Goal: Obtain resource: Download file/media

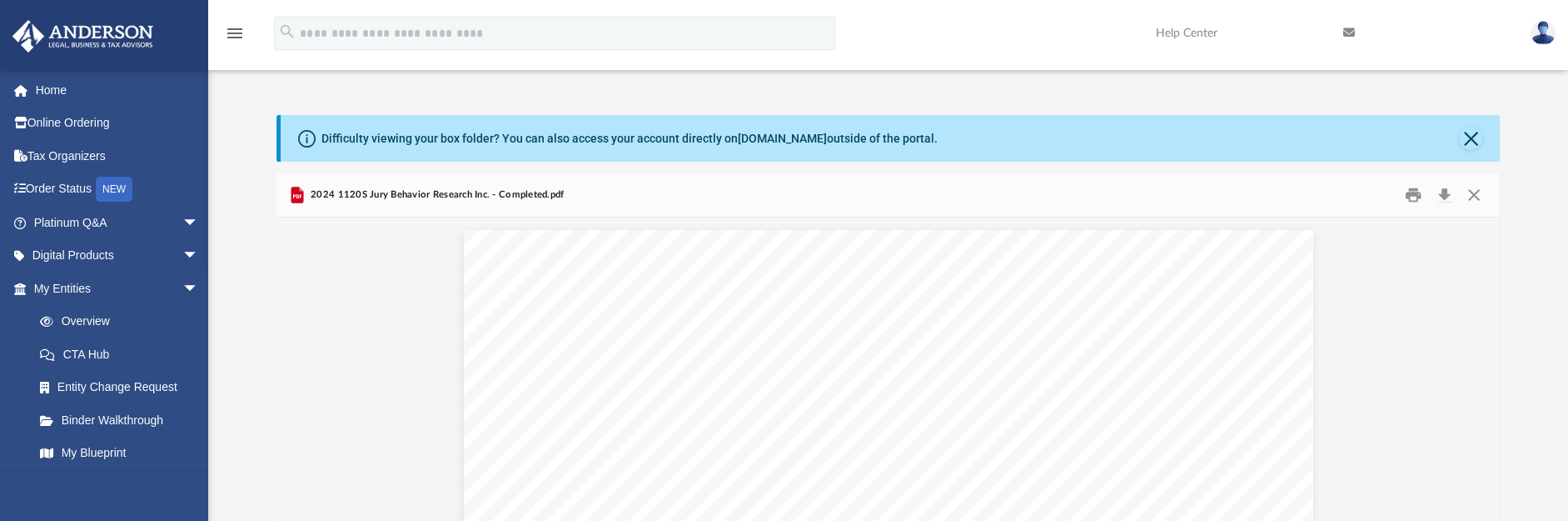
scroll to position [364, 1208]
click at [182, 290] on span "arrow_drop_down" at bounding box center [198, 289] width 33 height 34
click at [1469, 135] on button "Close" at bounding box center [1471, 138] width 23 height 23
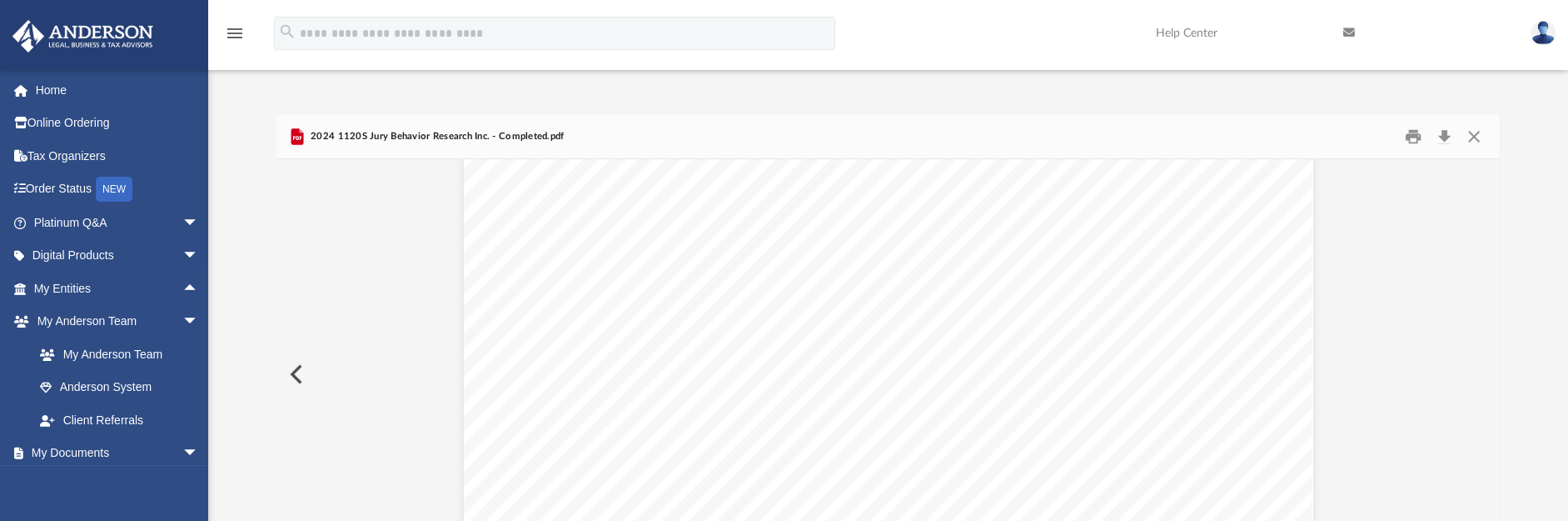
click at [292, 373] on button "Preview" at bounding box center [295, 375] width 37 height 47
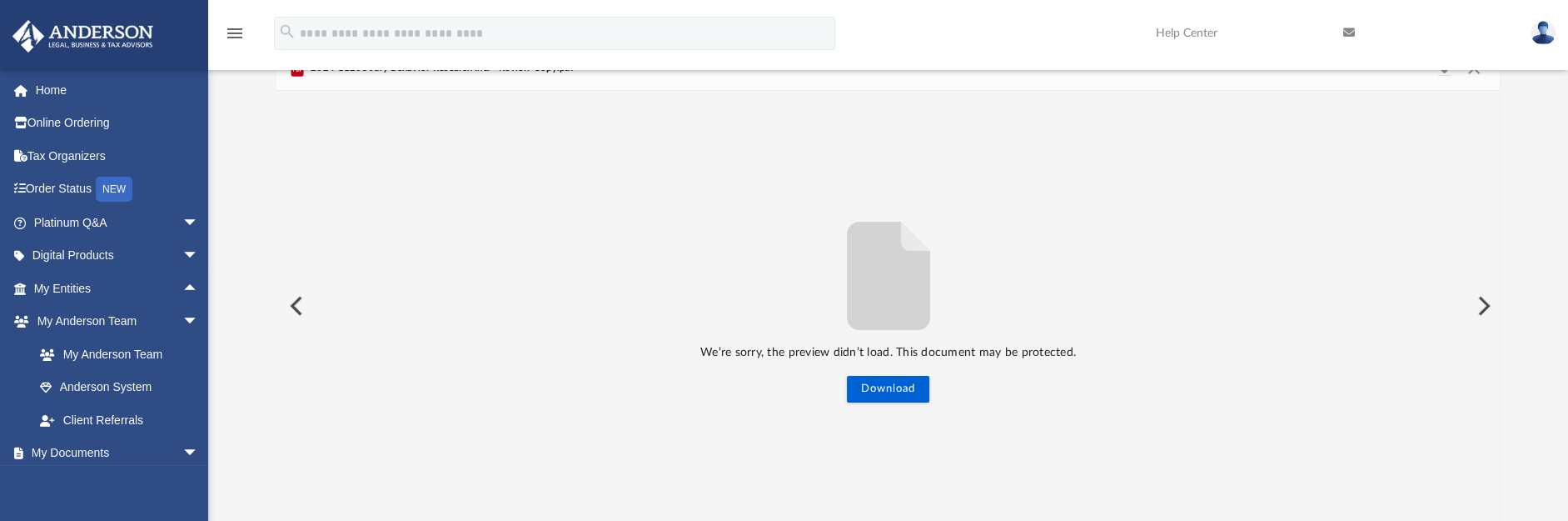
scroll to position [0, 0]
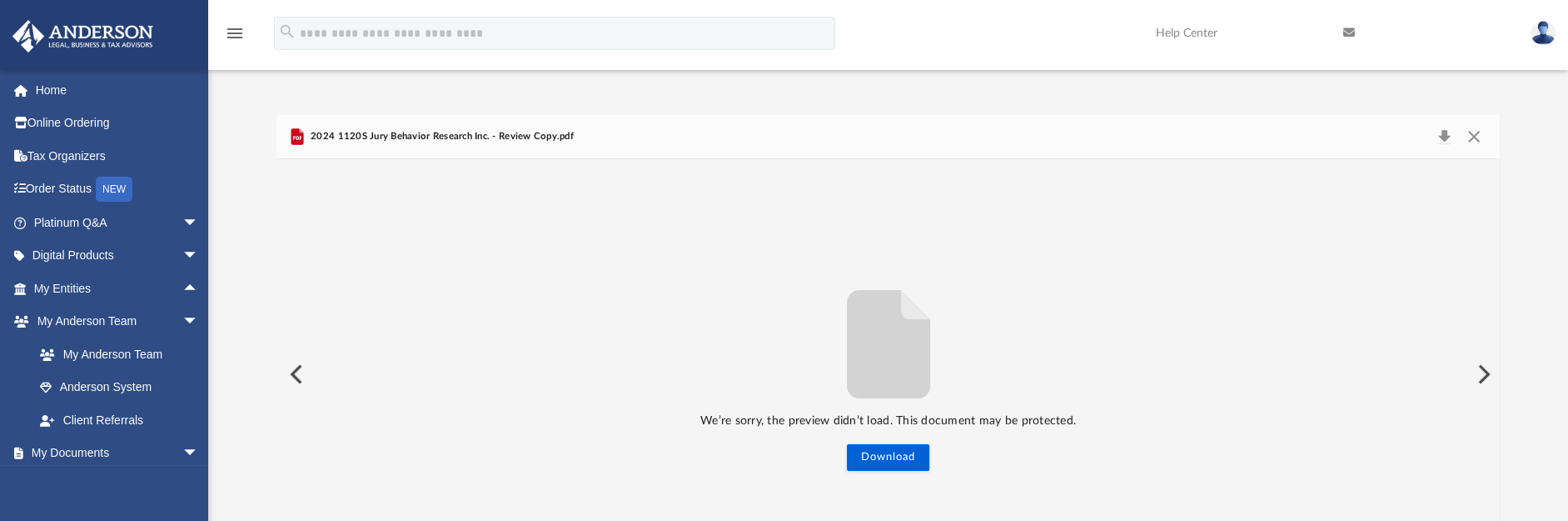
click at [298, 372] on button "Preview" at bounding box center [295, 375] width 37 height 47
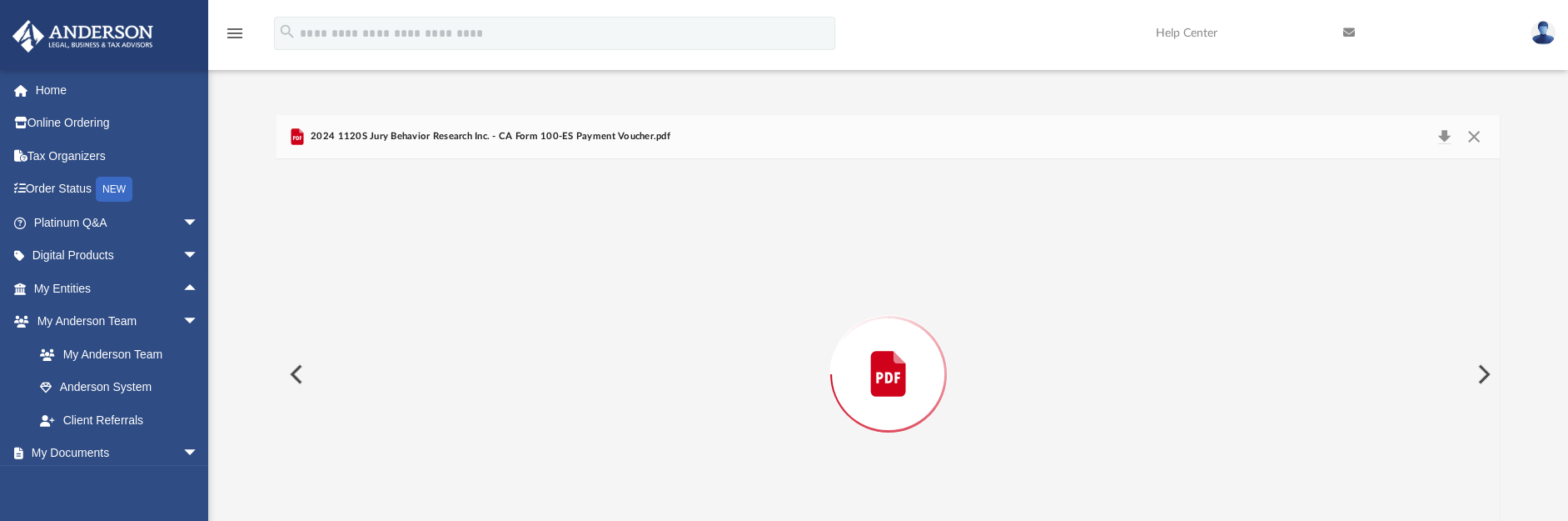
scroll to position [69, 0]
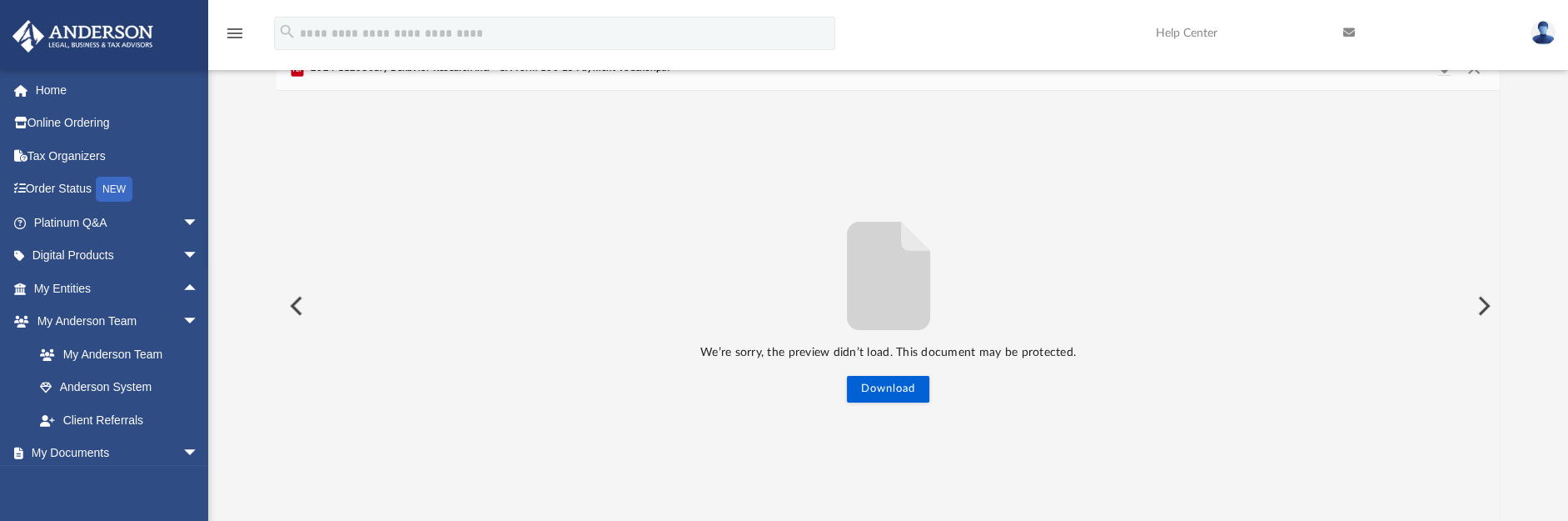
click at [292, 301] on button "Preview" at bounding box center [295, 306] width 37 height 47
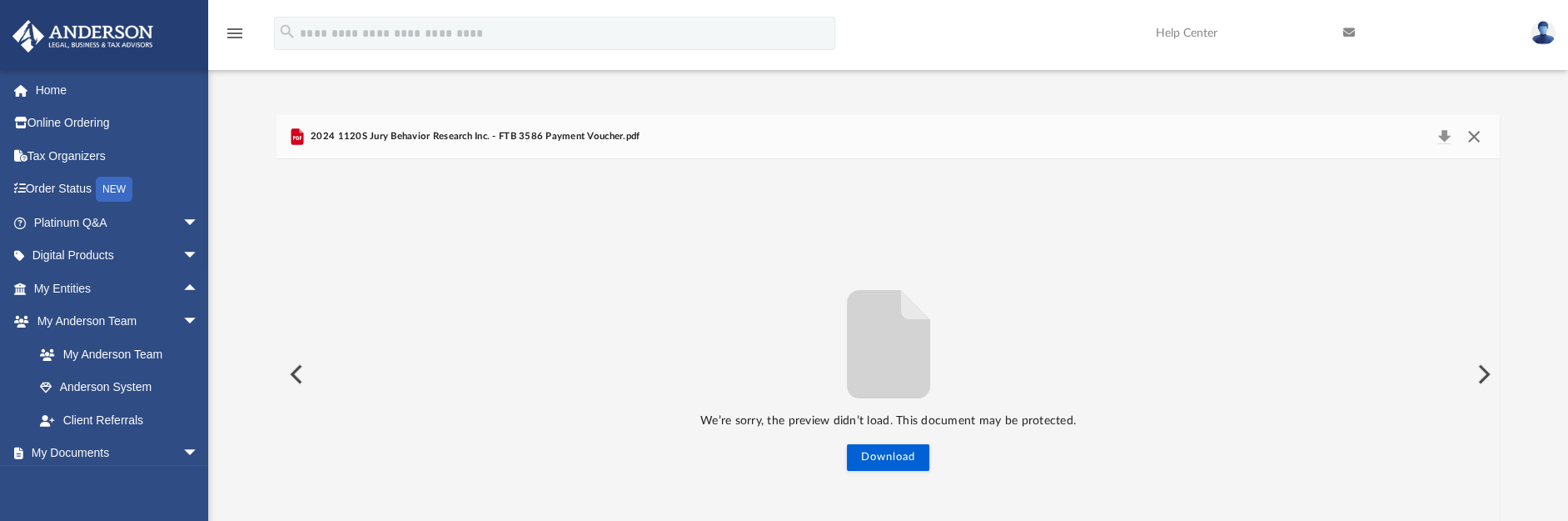
click at [1478, 135] on button "Close" at bounding box center [1474, 136] width 30 height 23
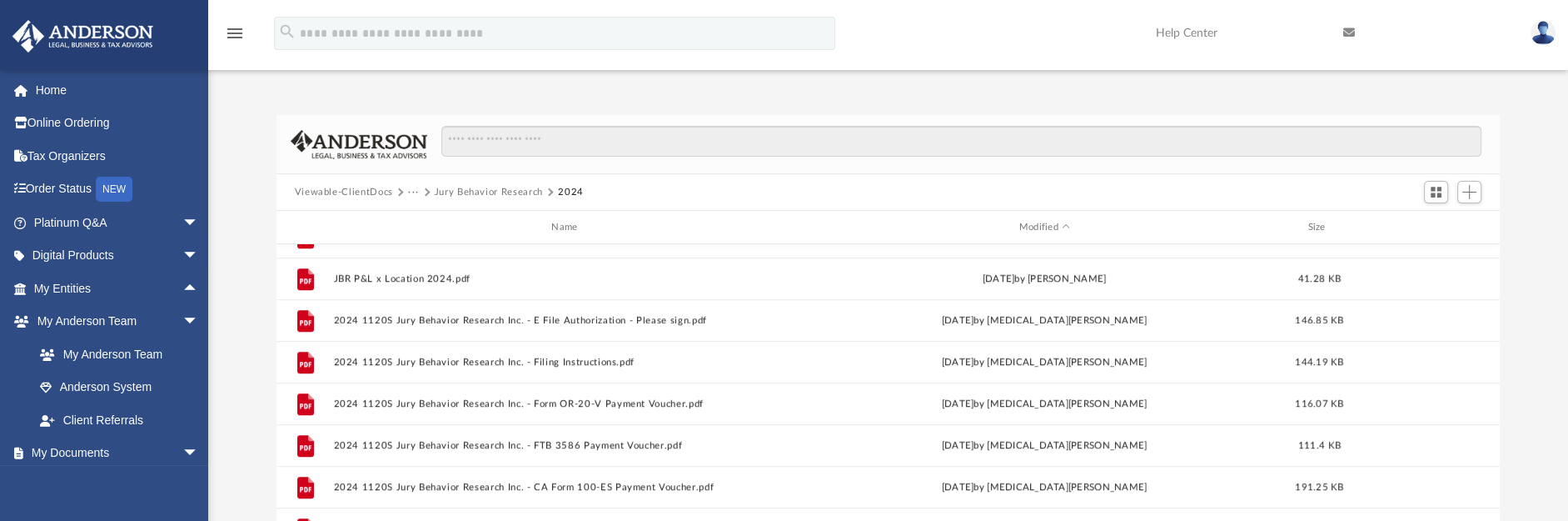
click at [469, 194] on button "Jury Behavior Research" at bounding box center [489, 192] width 108 height 15
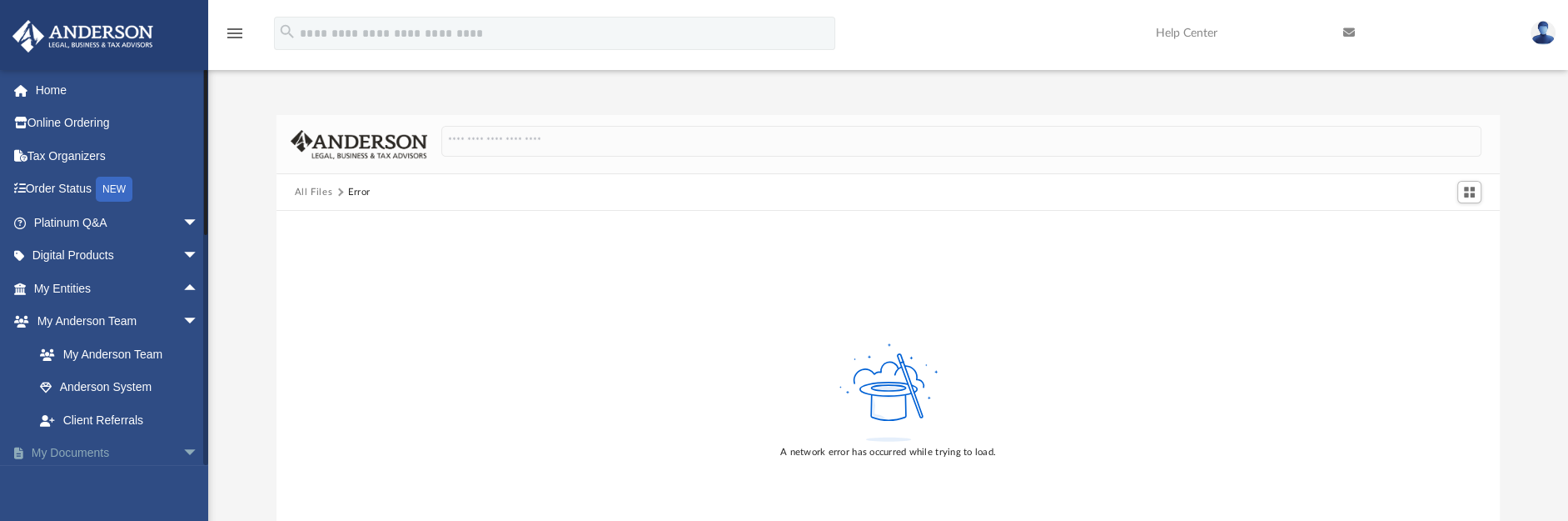
click at [182, 451] on span "arrow_drop_down" at bounding box center [198, 454] width 33 height 34
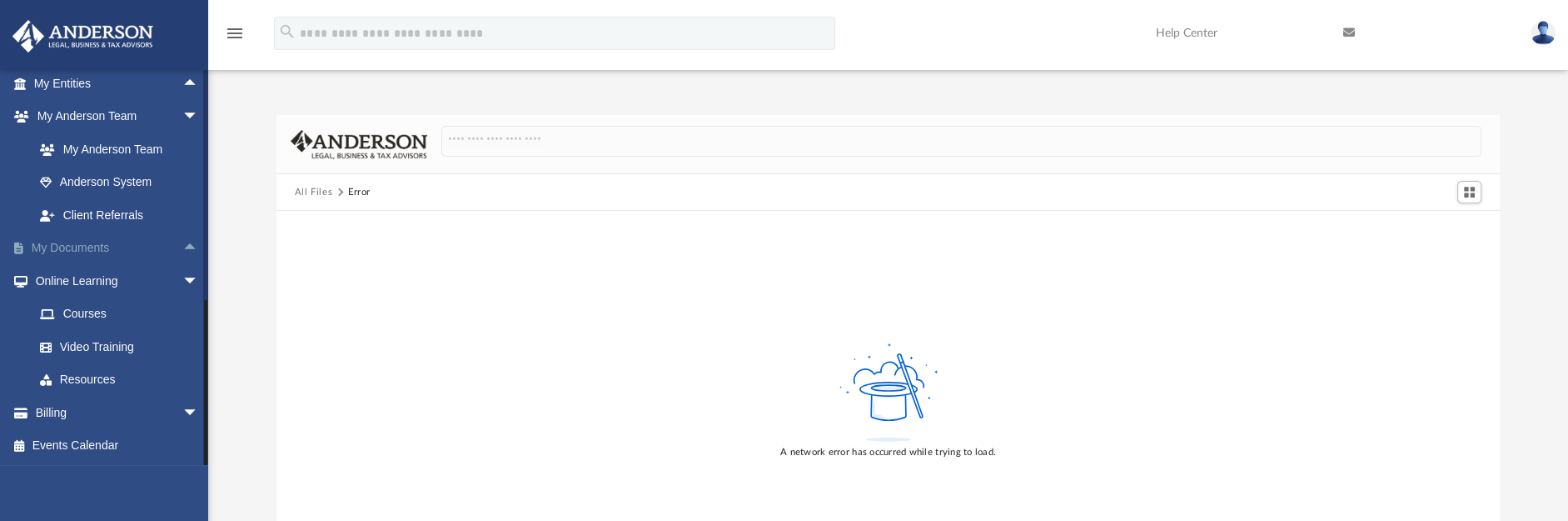
click at [182, 245] on span "arrow_drop_up" at bounding box center [198, 249] width 33 height 34
click at [74, 283] on link "Box" at bounding box center [124, 281] width 200 height 33
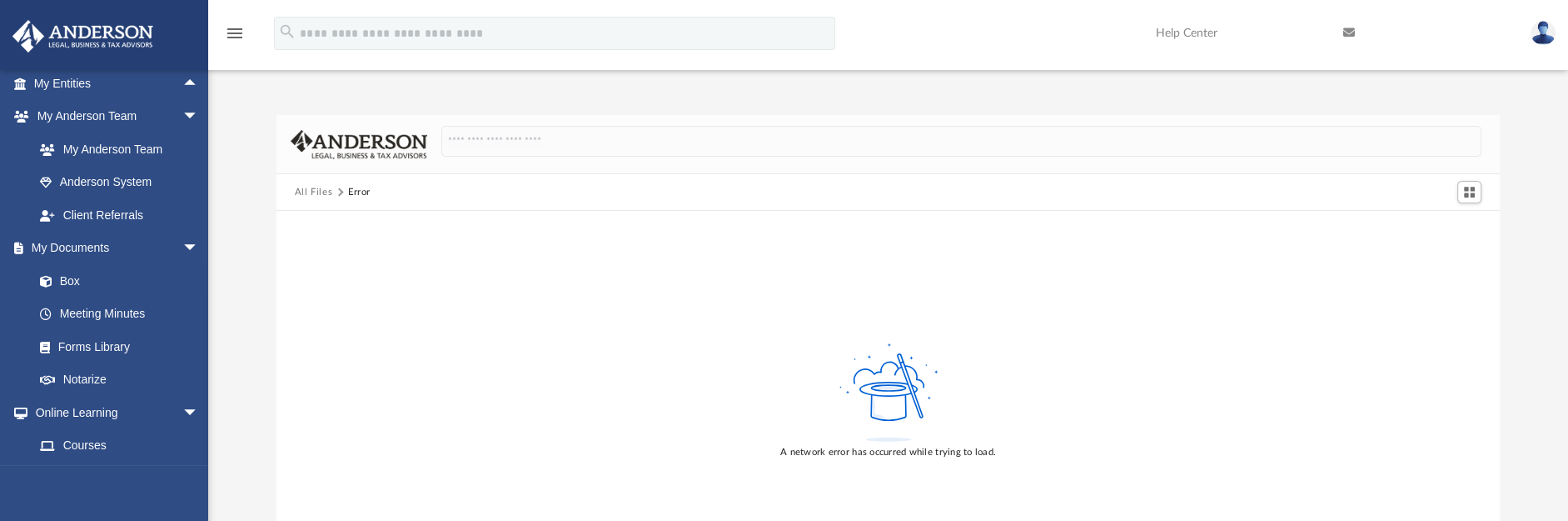
click at [310, 191] on button "All Files" at bounding box center [314, 192] width 38 height 15
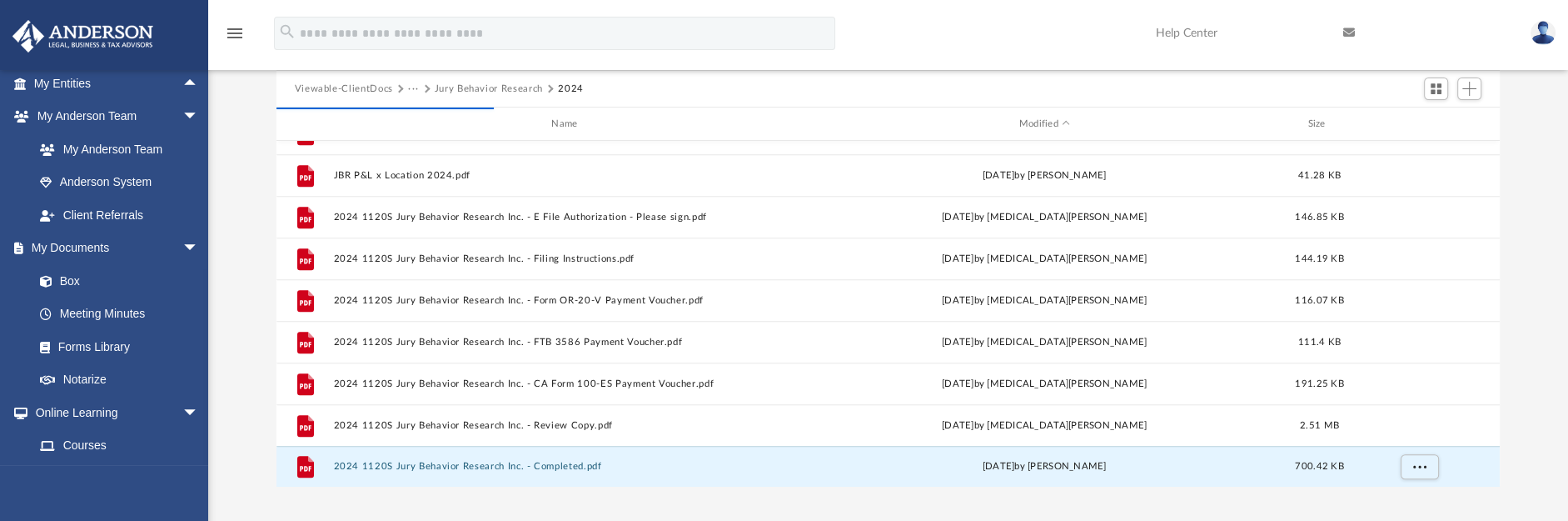
scroll to position [0, 0]
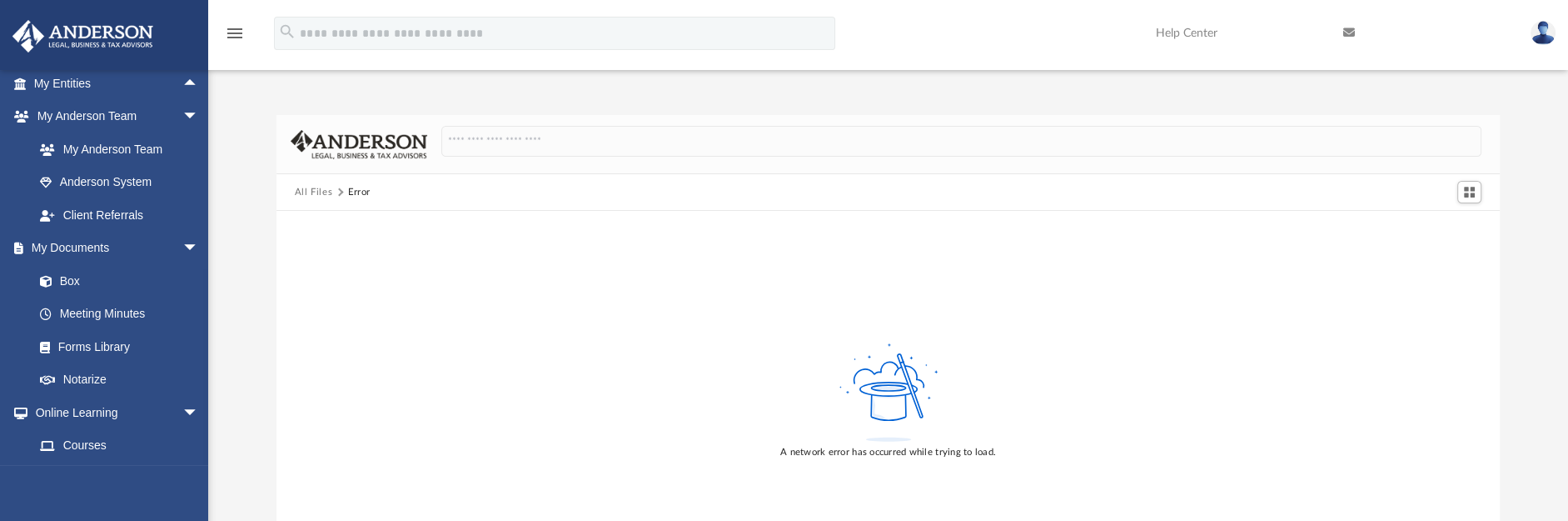
click at [318, 191] on button "All Files" at bounding box center [314, 192] width 38 height 15
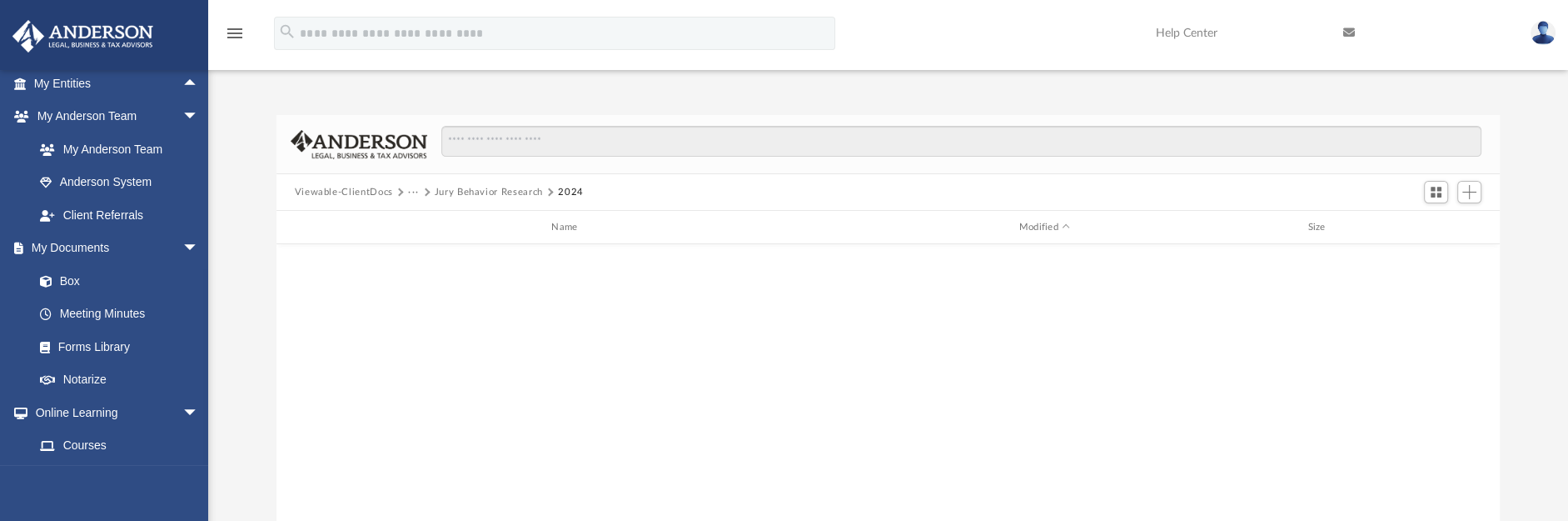
scroll to position [364, 1208]
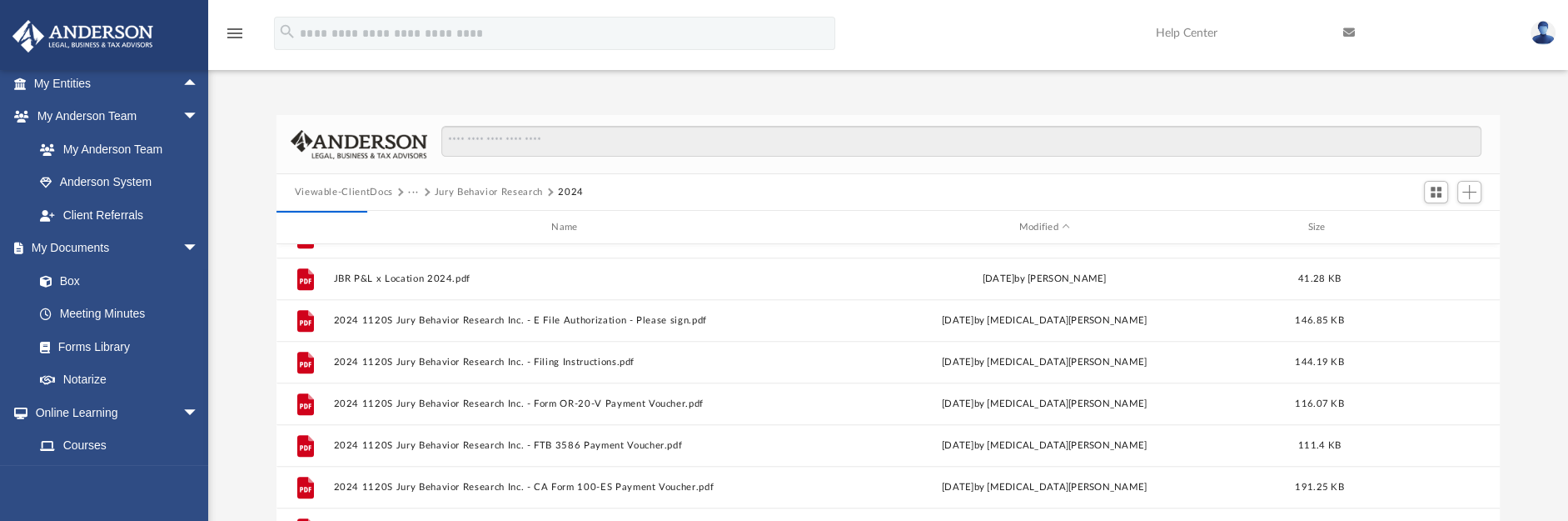
click at [361, 190] on button "Viewable-ClientDocs" at bounding box center [344, 192] width 98 height 15
click at [69, 282] on link "Box" at bounding box center [124, 281] width 200 height 33
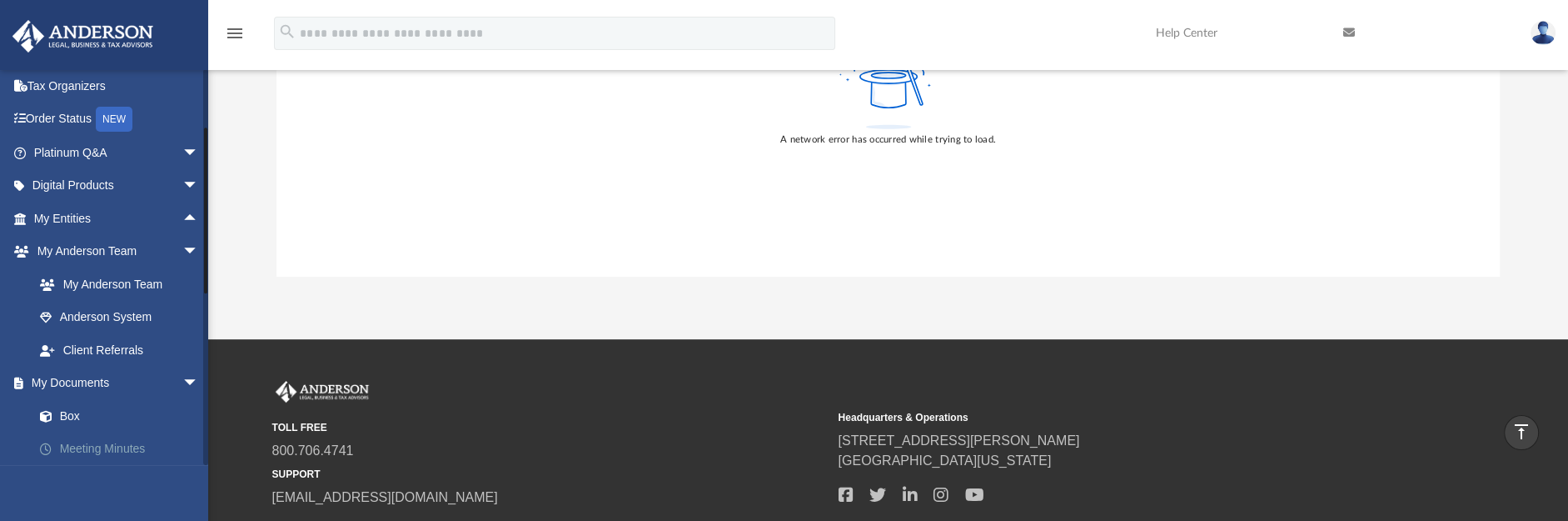
scroll to position [103, 0]
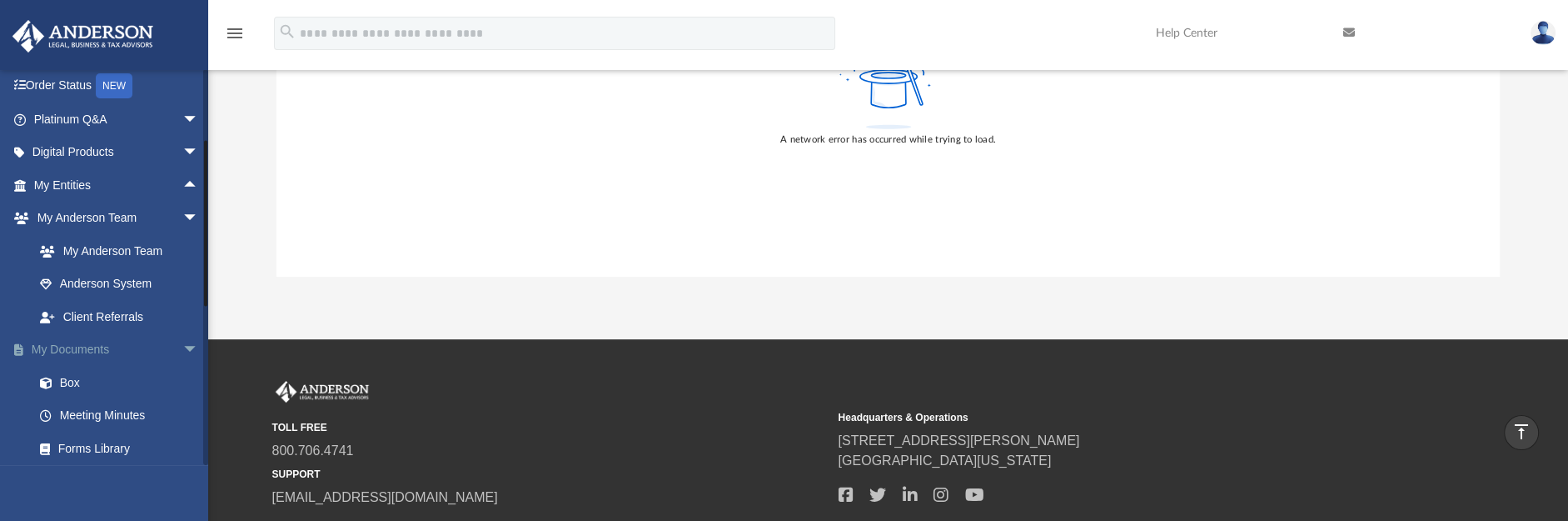
click at [182, 345] on span "arrow_drop_down" at bounding box center [198, 350] width 33 height 34
click at [182, 345] on span "arrow_drop_up" at bounding box center [198, 350] width 33 height 34
click at [66, 386] on link "Box" at bounding box center [124, 382] width 200 height 33
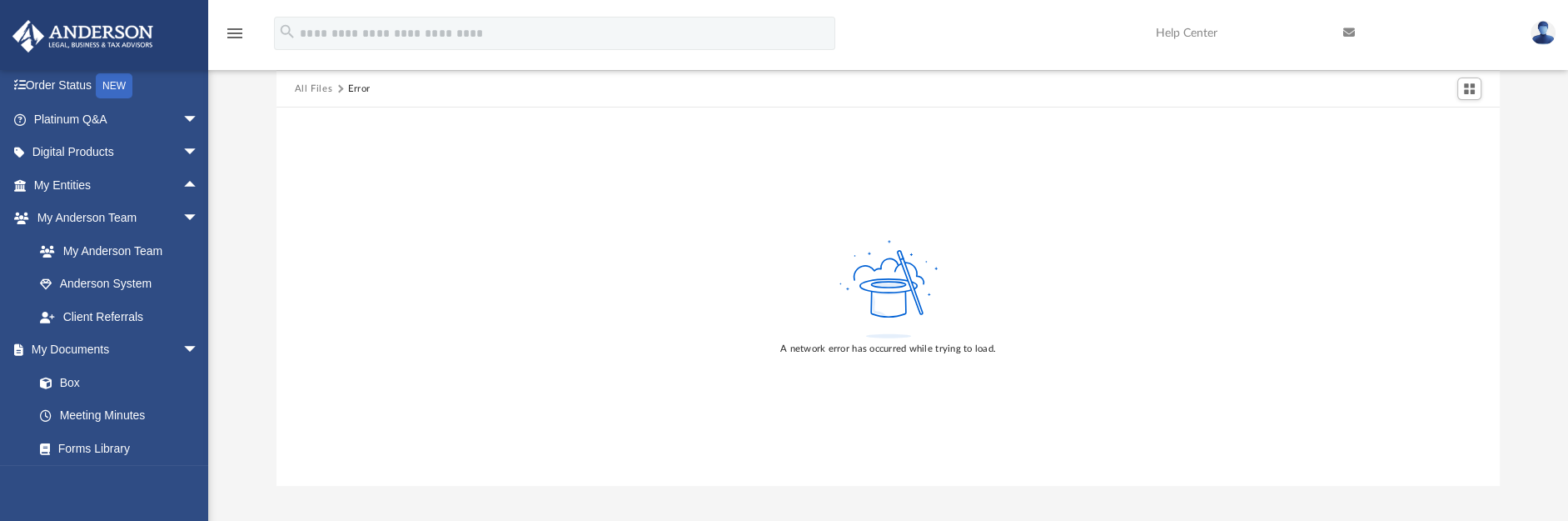
scroll to position [0, 0]
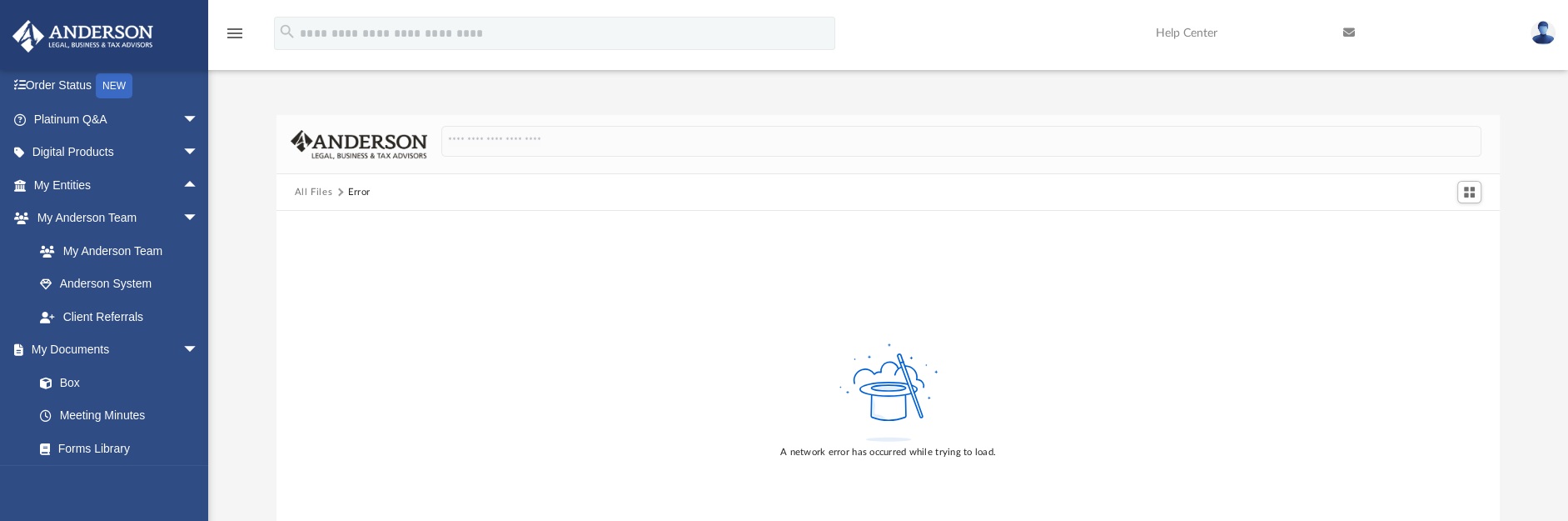
click at [235, 291] on div "Difficulty viewing your box folder? You can also access your account directly o…" at bounding box center [889, 351] width 1360 height 474
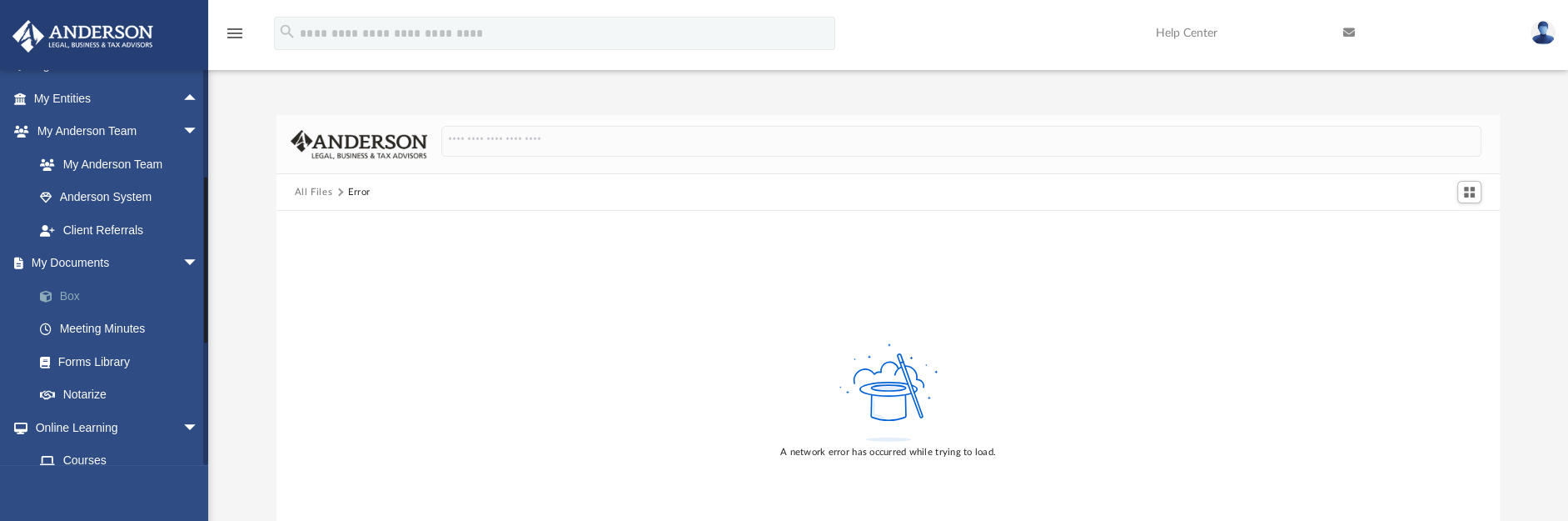
scroll to position [208, 0]
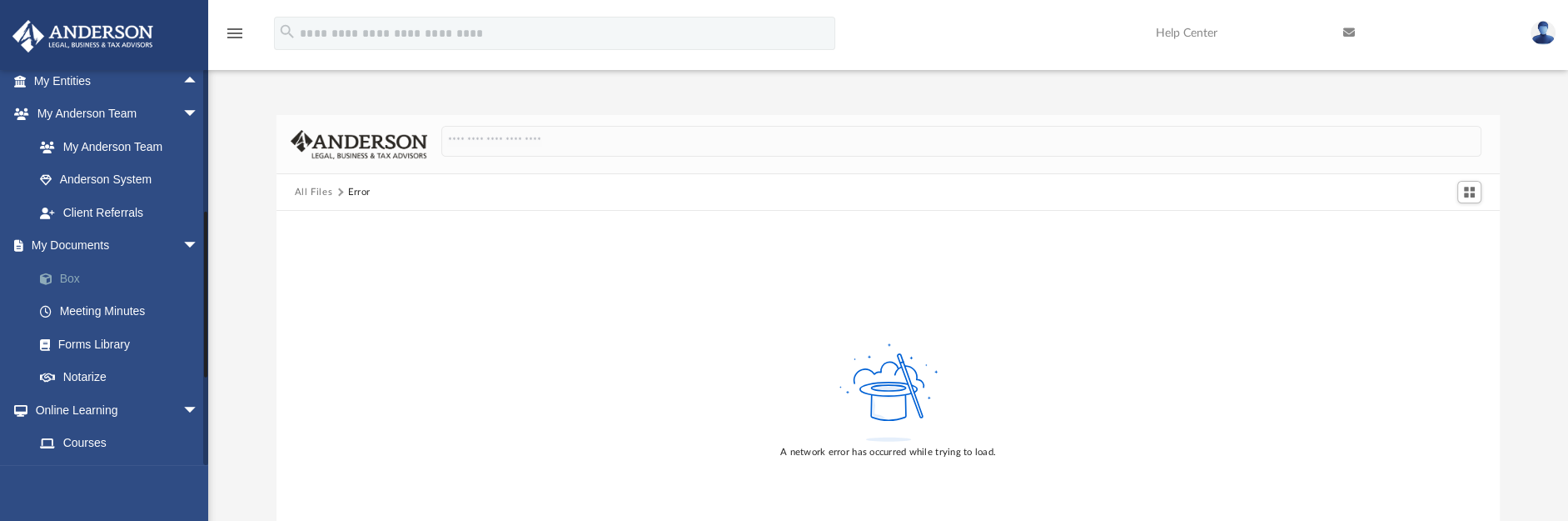
click at [77, 281] on link "Box" at bounding box center [124, 278] width 200 height 33
click at [123, 310] on link "Meeting Minutes" at bounding box center [124, 312] width 200 height 33
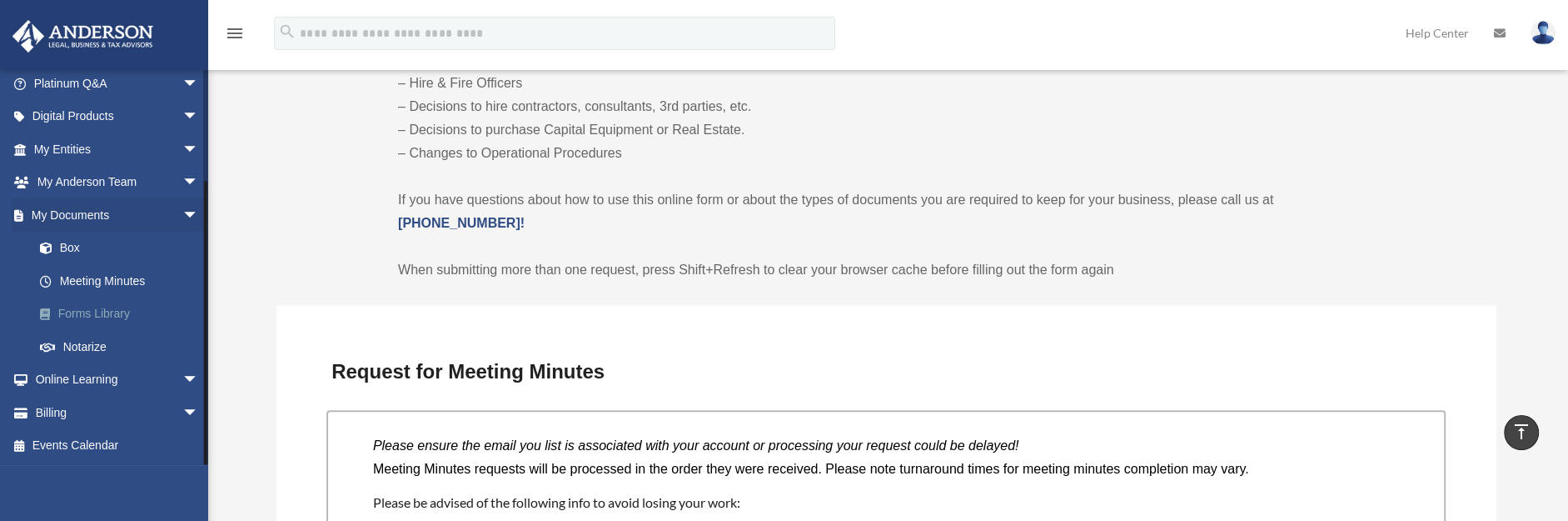
scroll to position [1042, 0]
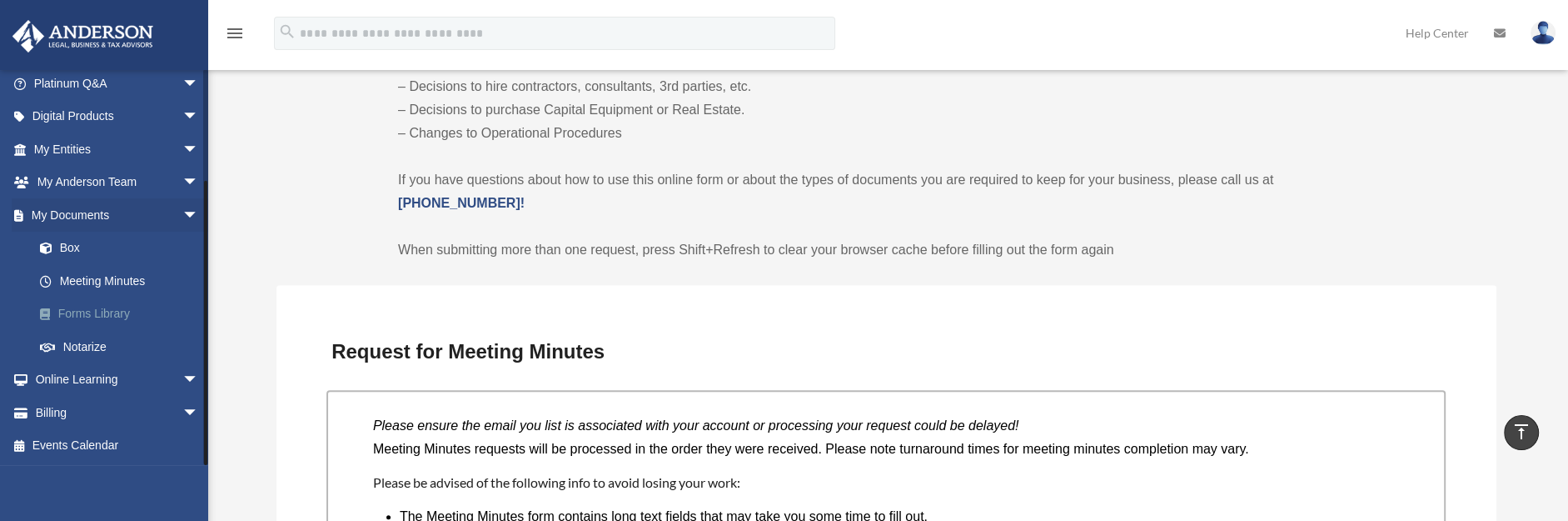
click at [114, 310] on link "Forms Library" at bounding box center [124, 314] width 200 height 33
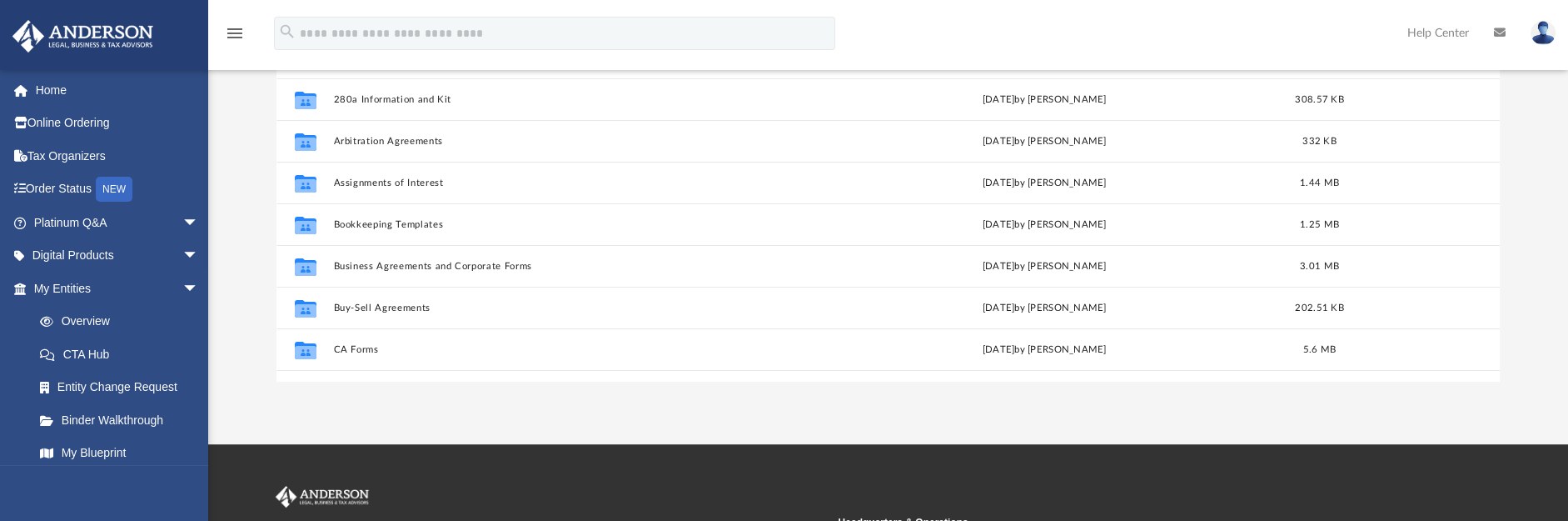
scroll to position [103, 0]
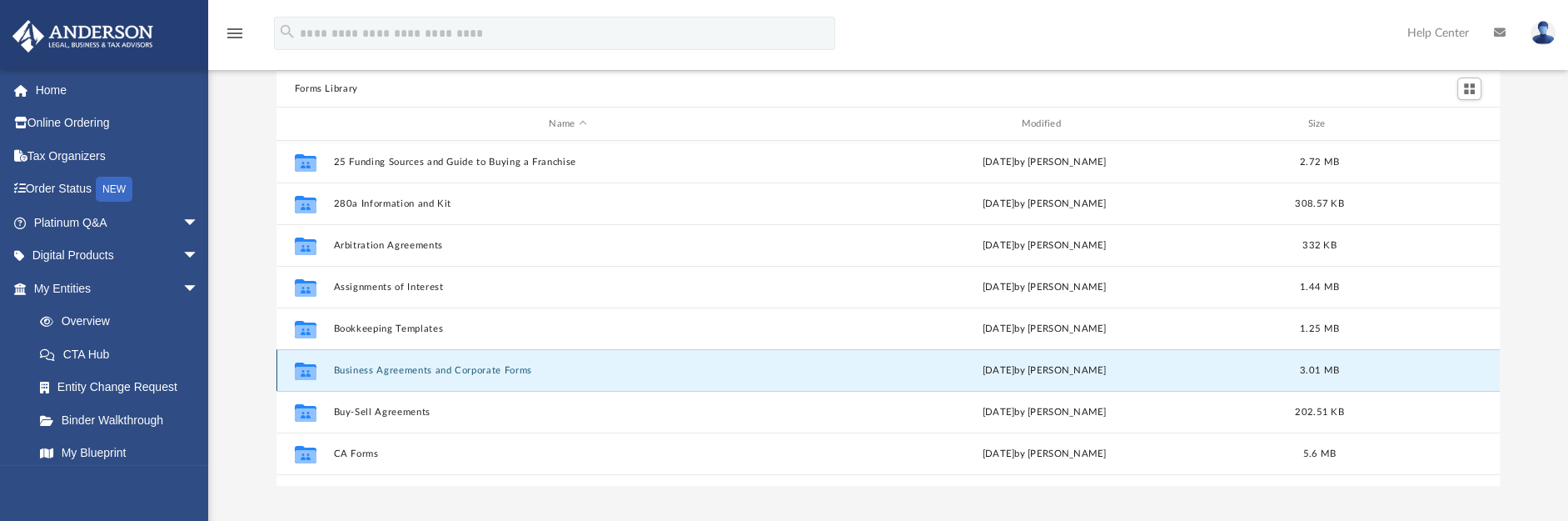
click at [475, 370] on button "Business Agreements and Corporate Forms" at bounding box center [567, 370] width 469 height 11
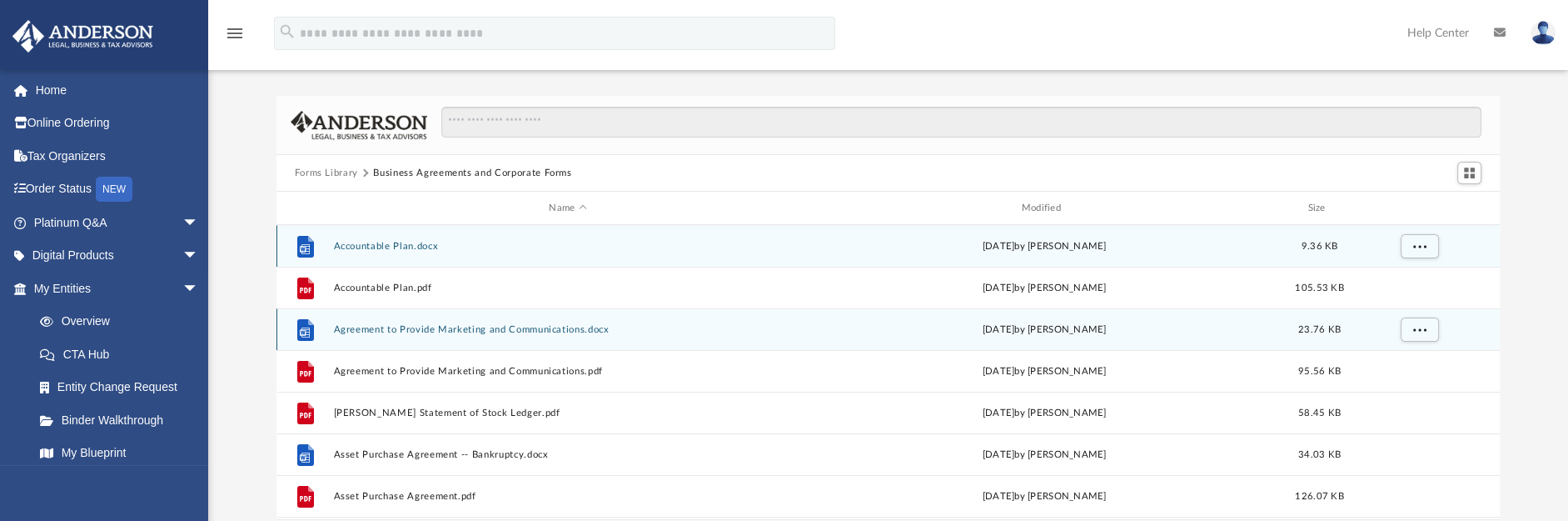
scroll to position [0, 0]
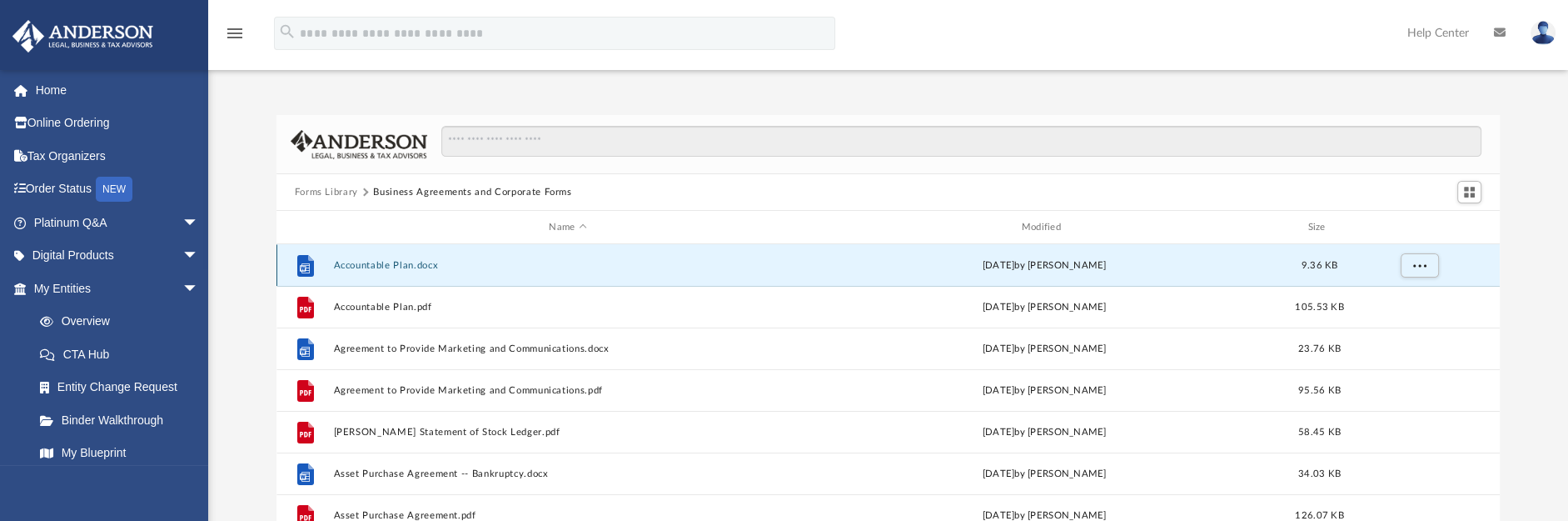
click at [391, 261] on button "Accountable Plan.docx" at bounding box center [567, 265] width 469 height 11
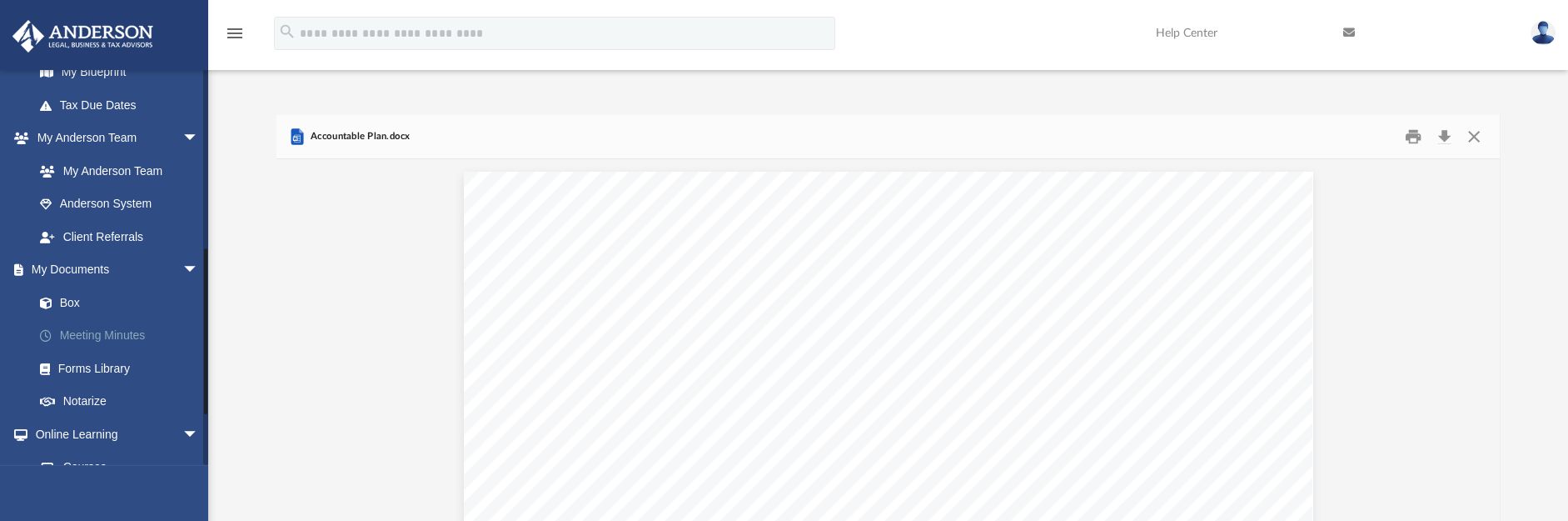
scroll to position [416, 0]
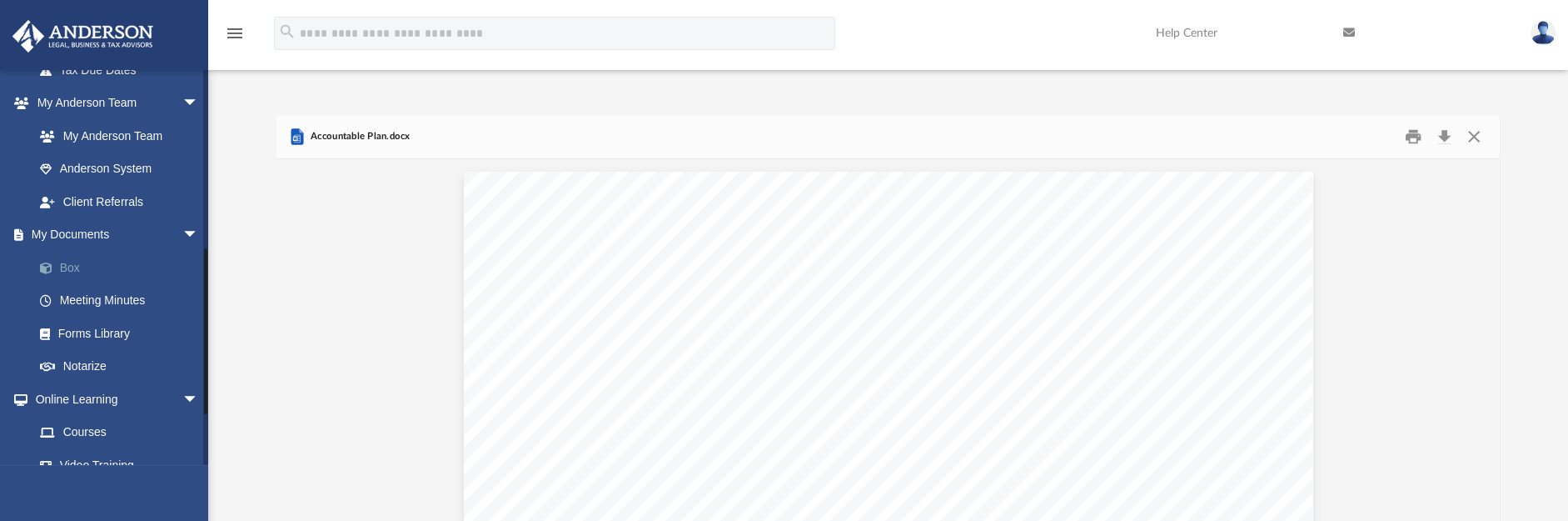
click at [78, 272] on link "Box" at bounding box center [124, 267] width 200 height 33
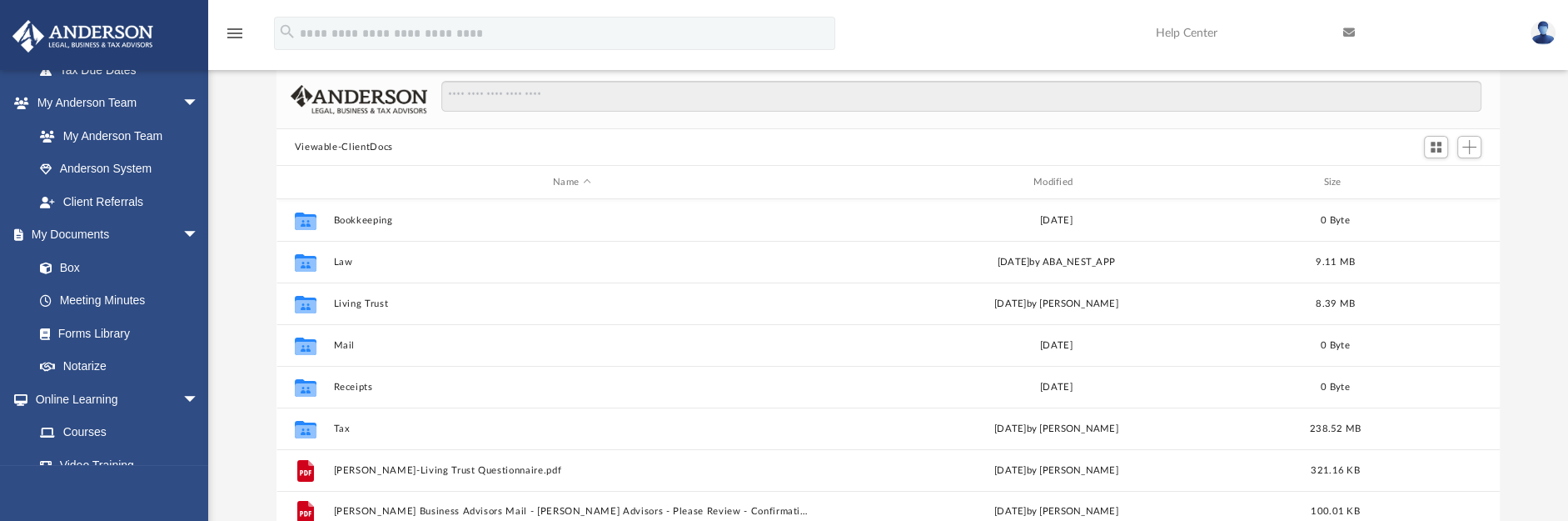
scroll to position [208, 0]
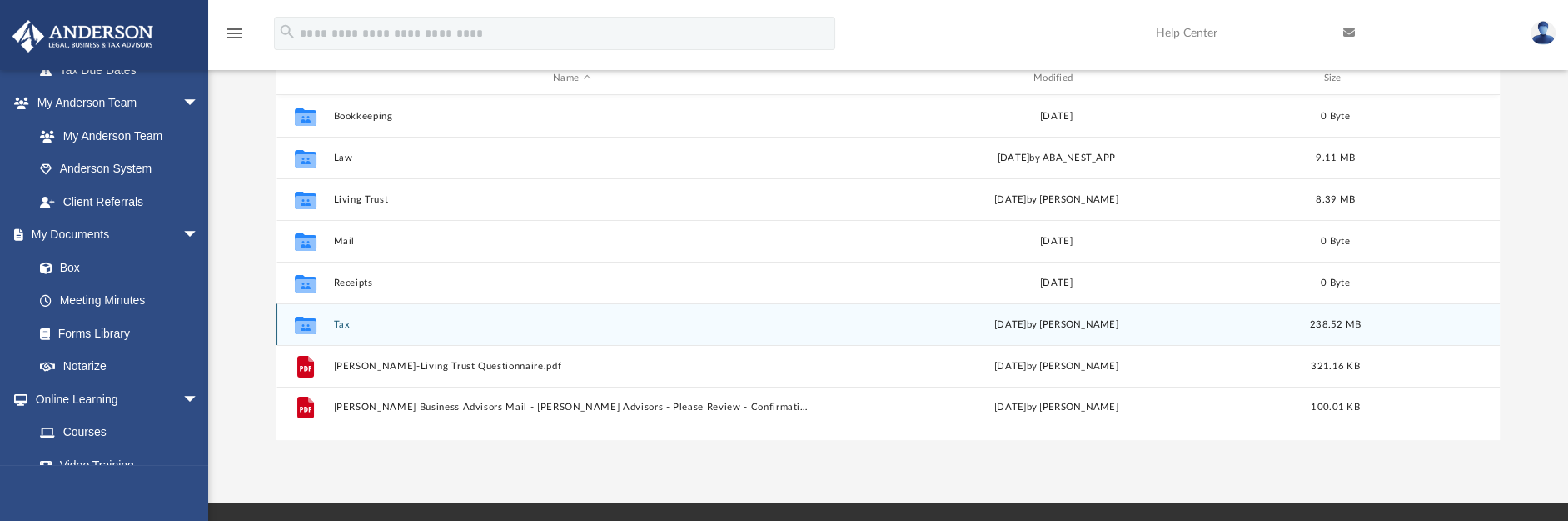
click at [340, 314] on div "Collaborated Folder Tax Thu Oct 2 2025 by Tameka Fulton 238.52 MB" at bounding box center [889, 324] width 1223 height 42
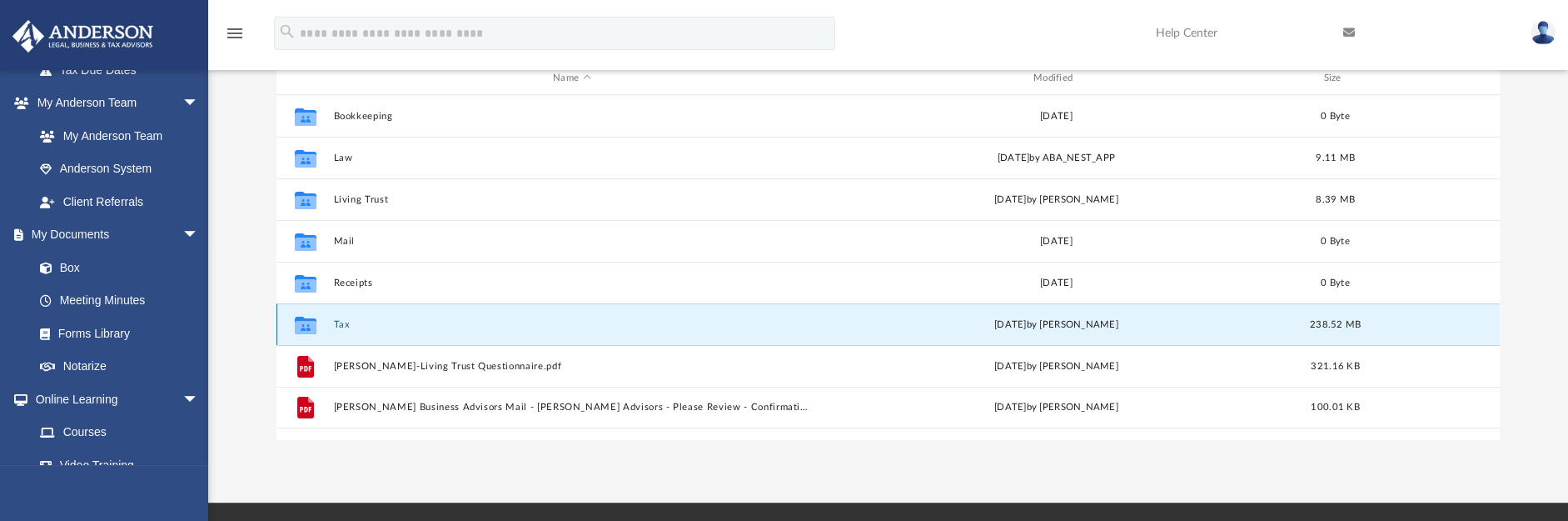
click at [340, 321] on button "Tax" at bounding box center [571, 325] width 477 height 11
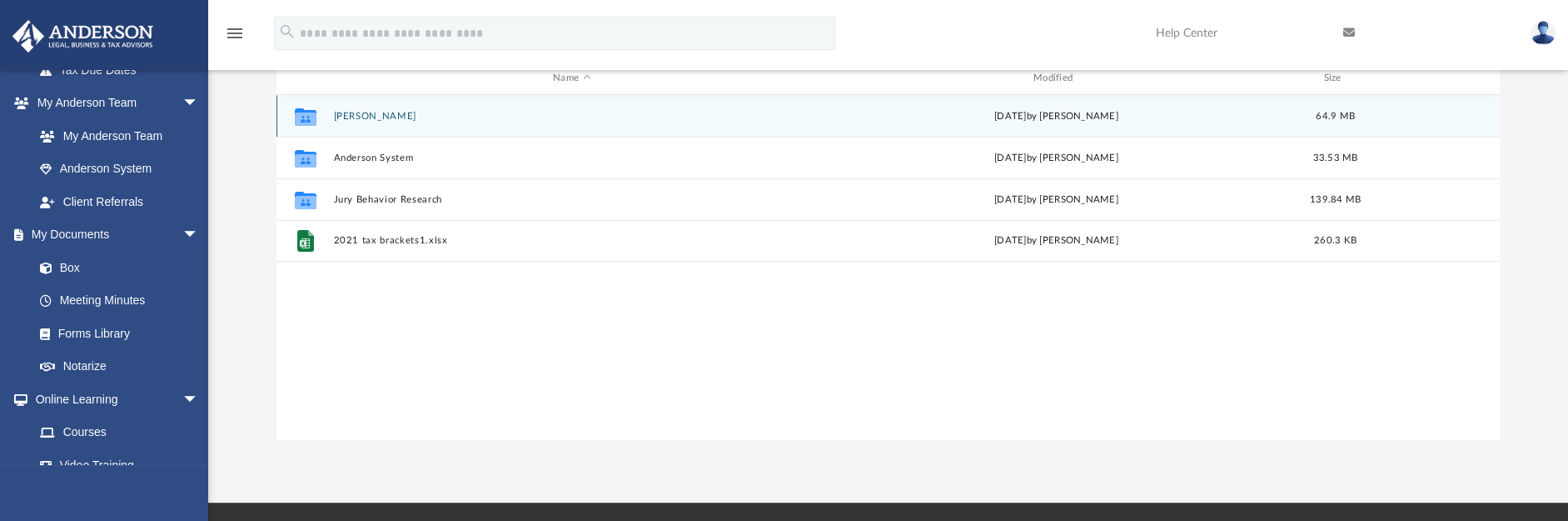
click at [380, 112] on button "Abbott, Aaron" at bounding box center [571, 116] width 477 height 11
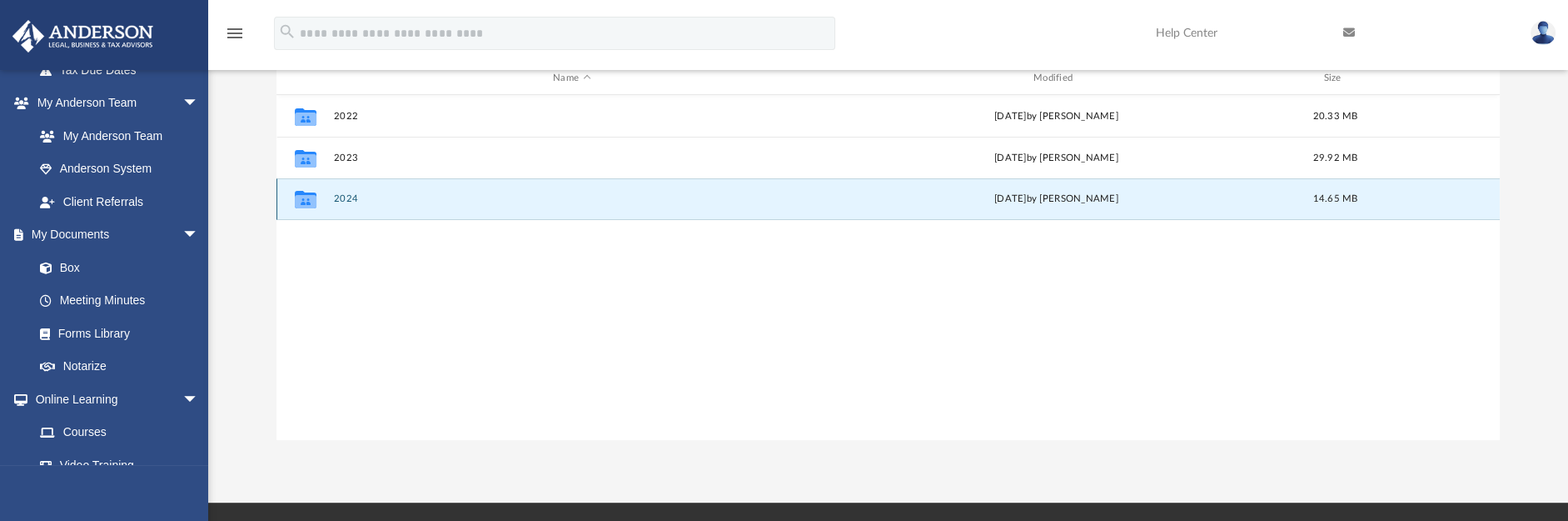
click at [353, 195] on button "2024" at bounding box center [571, 199] width 477 height 11
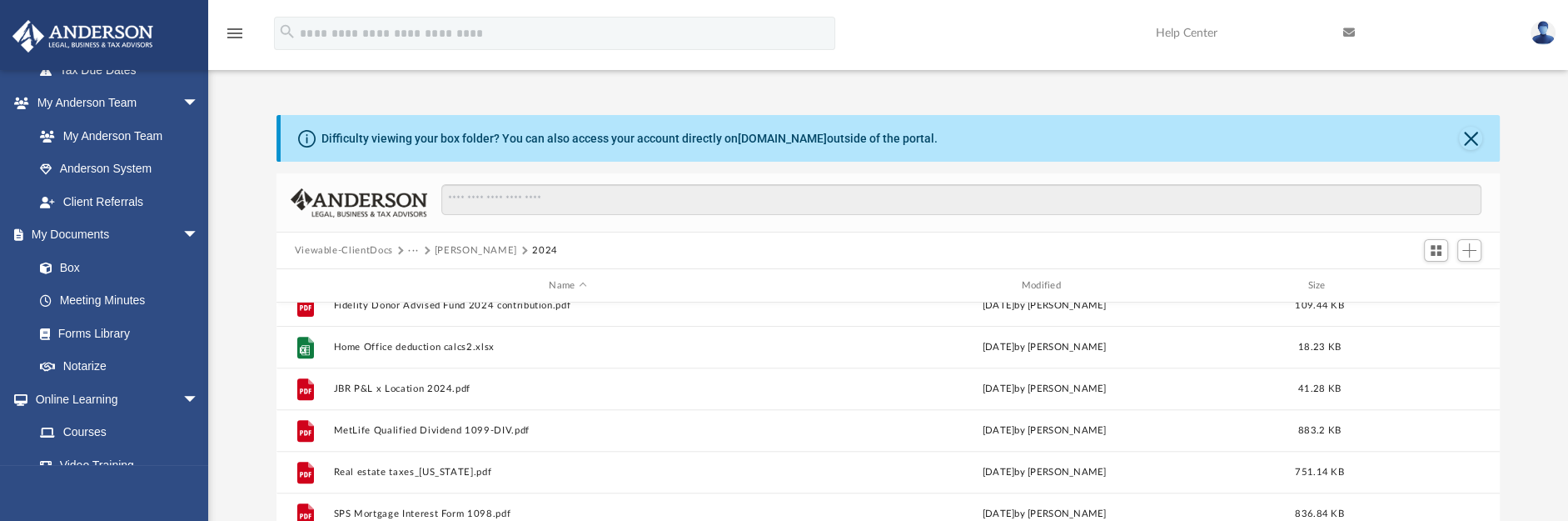
scroll to position [863, 0]
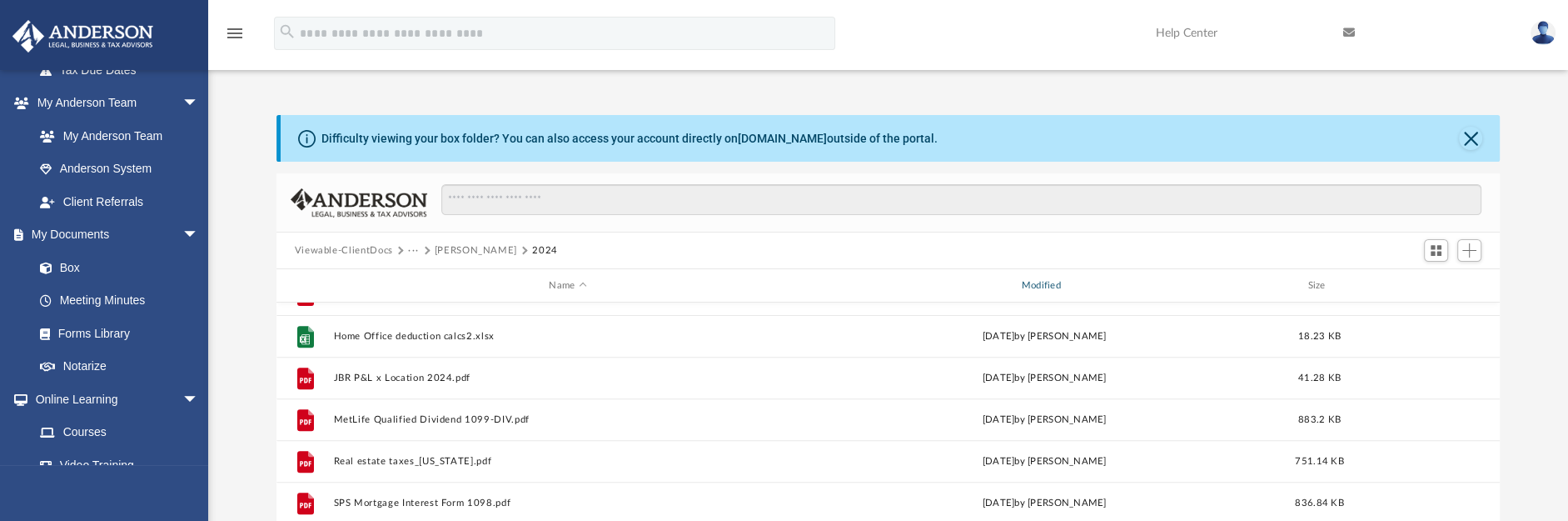
click at [1040, 287] on div "Modified" at bounding box center [1044, 285] width 470 height 15
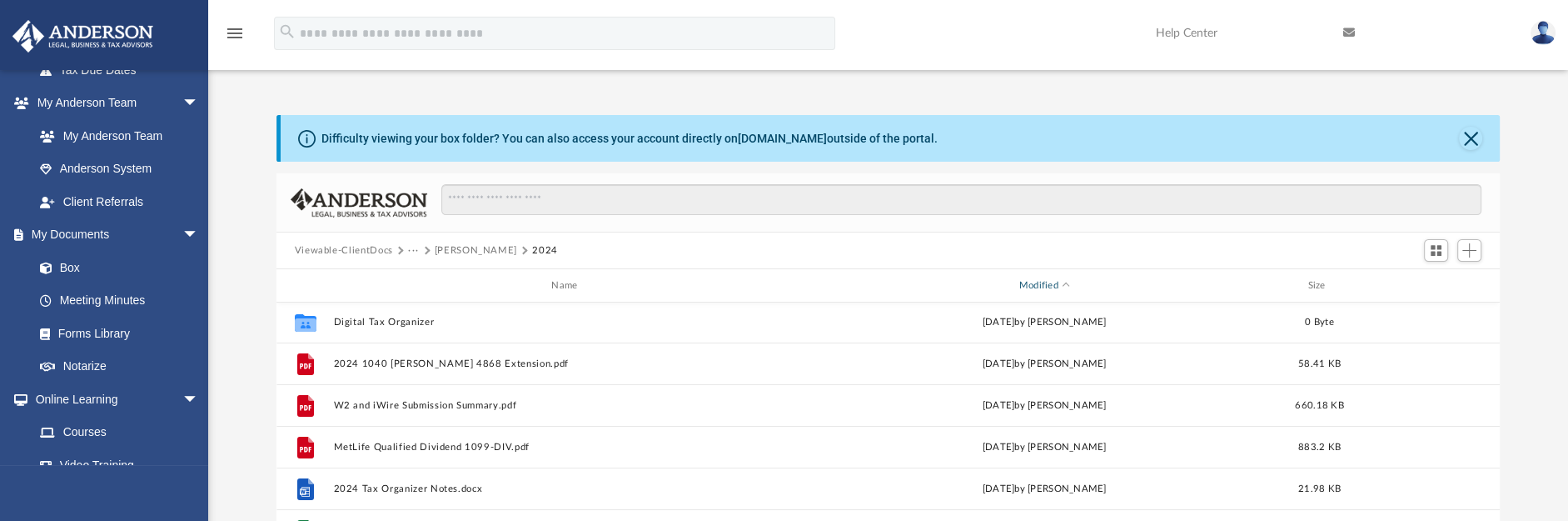
scroll to position [0, 0]
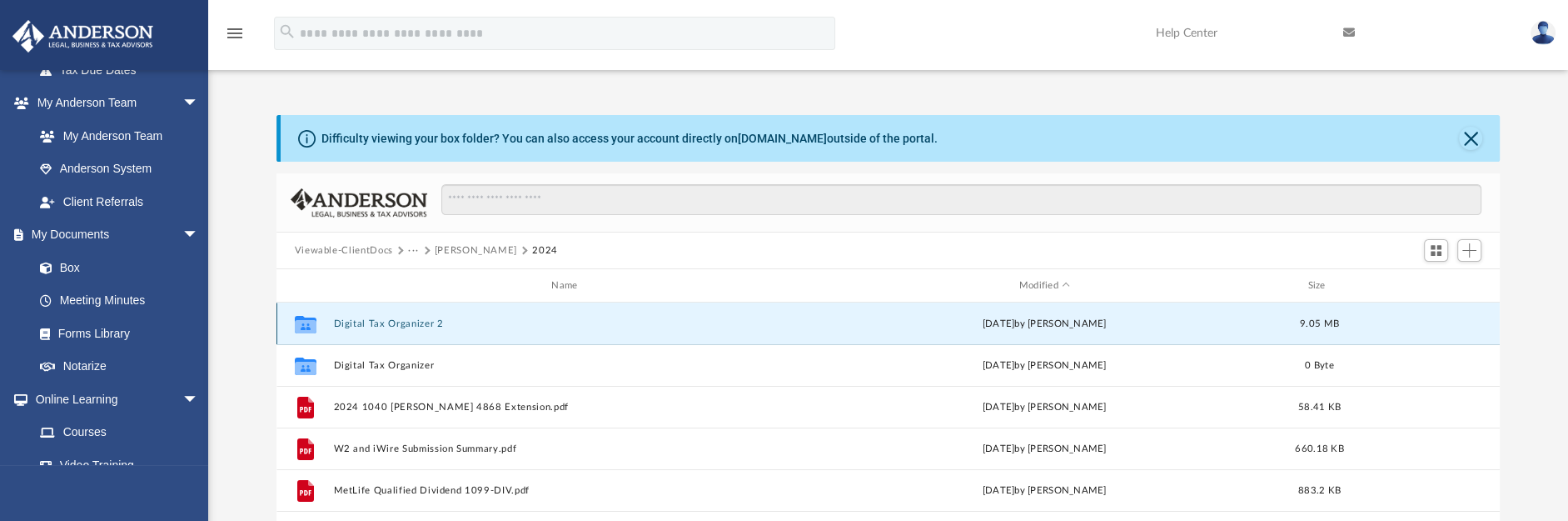
click at [450, 320] on button "Digital Tax Organizer 2" at bounding box center [567, 324] width 469 height 11
